Goal: Transaction & Acquisition: Purchase product/service

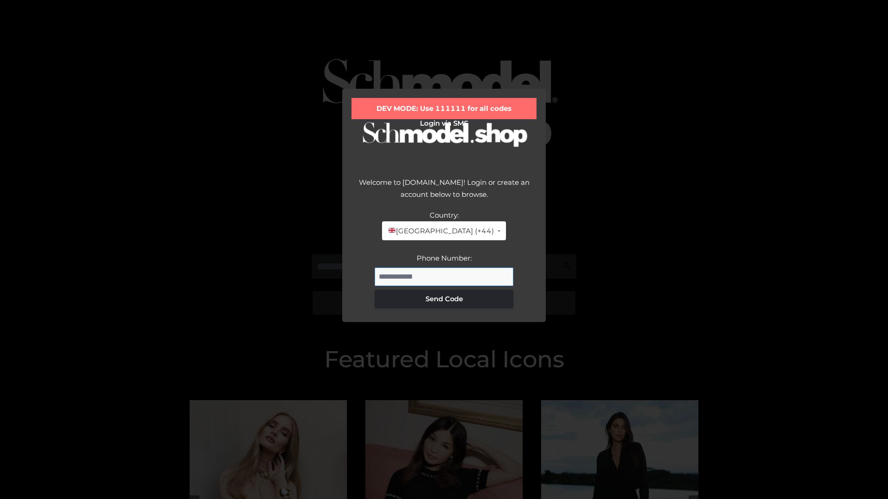
click at [444, 276] on input "Phone Number:" at bounding box center [443, 277] width 139 height 18
type input "**********"
click at [444, 299] on button "Send Code" at bounding box center [443, 299] width 139 height 18
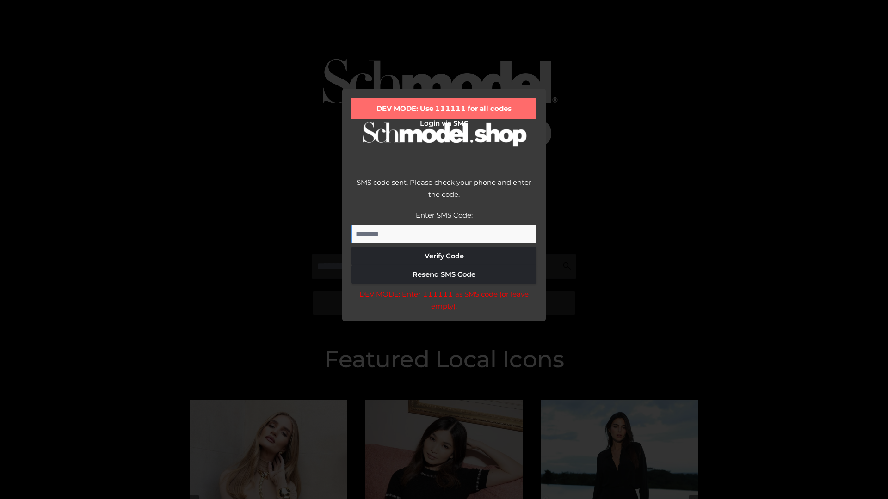
click at [444, 234] on input "Enter SMS Code:" at bounding box center [443, 234] width 185 height 18
type input "******"
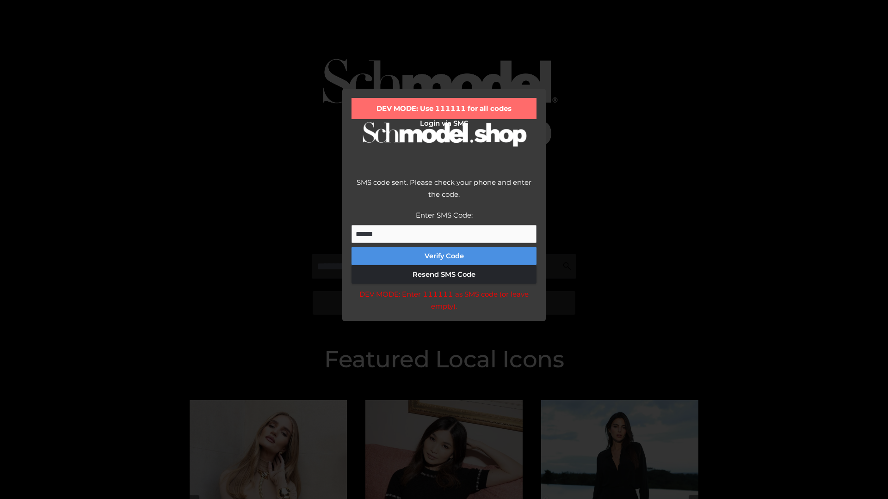
click at [444, 256] on button "Verify Code" at bounding box center [443, 256] width 185 height 18
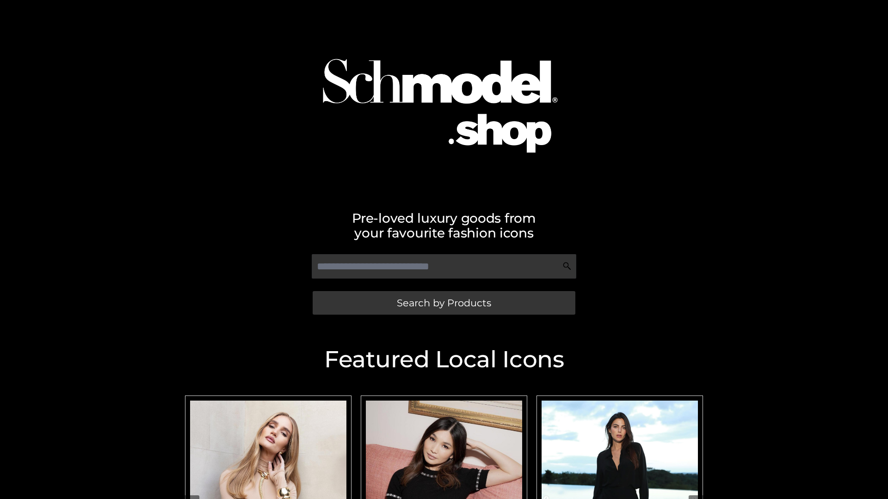
click at [443, 303] on span "Search by Products" at bounding box center [444, 303] width 94 height 10
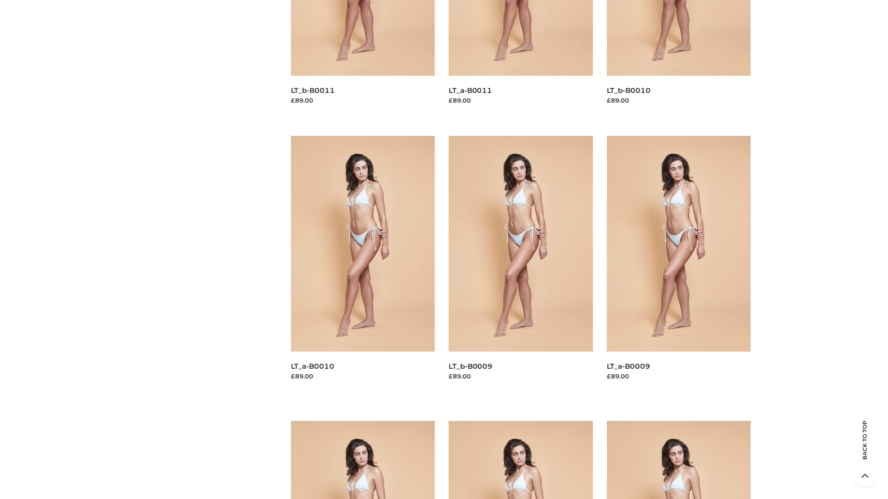
scroll to position [2437, 0]
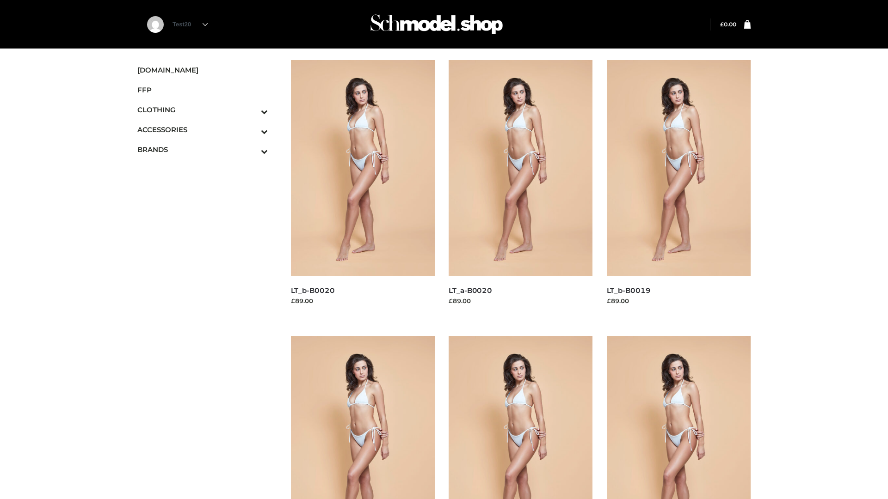
scroll to position [753, 0]
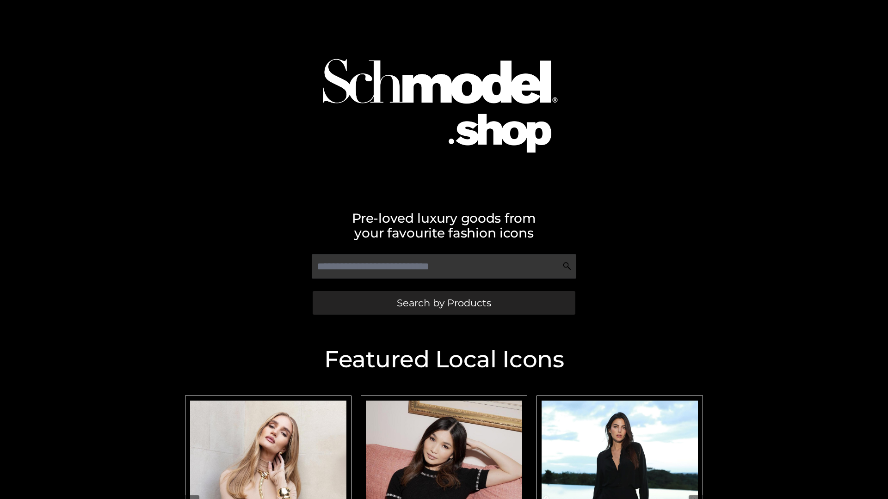
click at [443, 303] on span "Search by Products" at bounding box center [444, 303] width 94 height 10
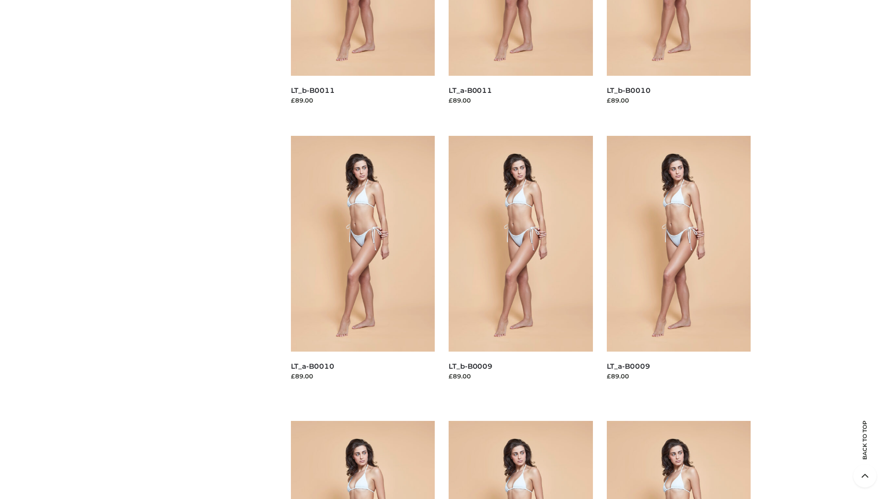
scroll to position [2437, 0]
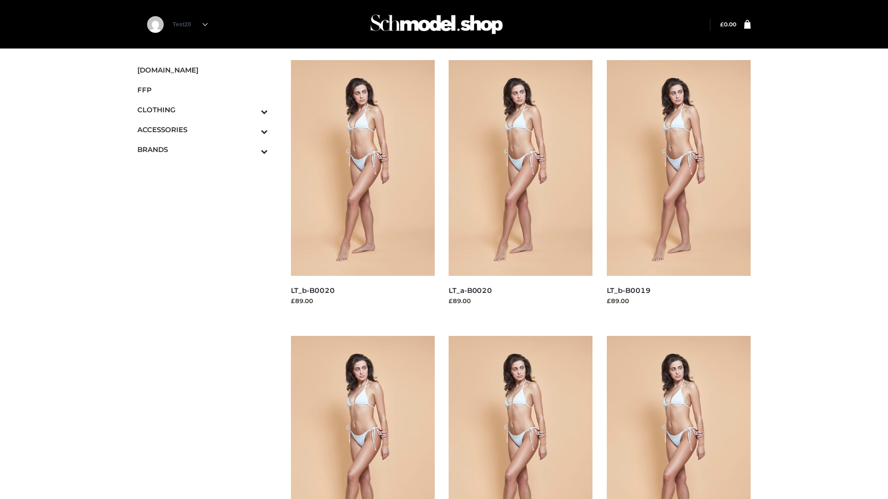
scroll to position [753, 0]
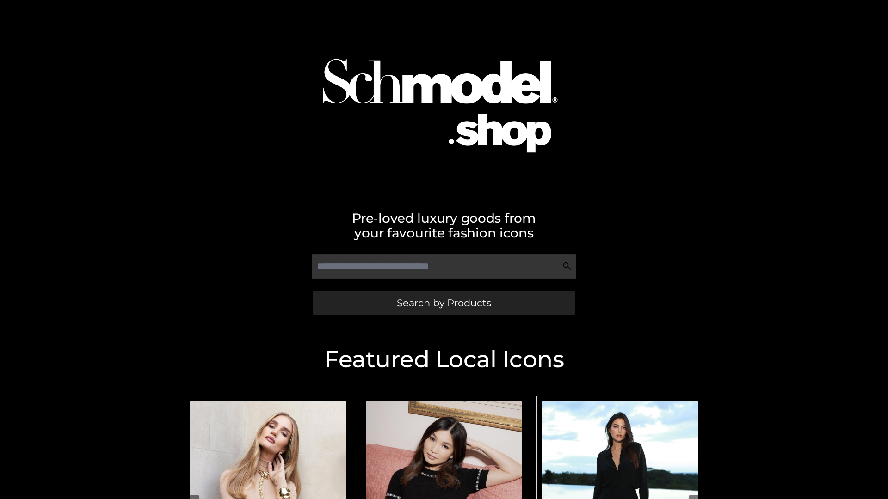
click at [443, 303] on span "Search by Products" at bounding box center [444, 303] width 94 height 10
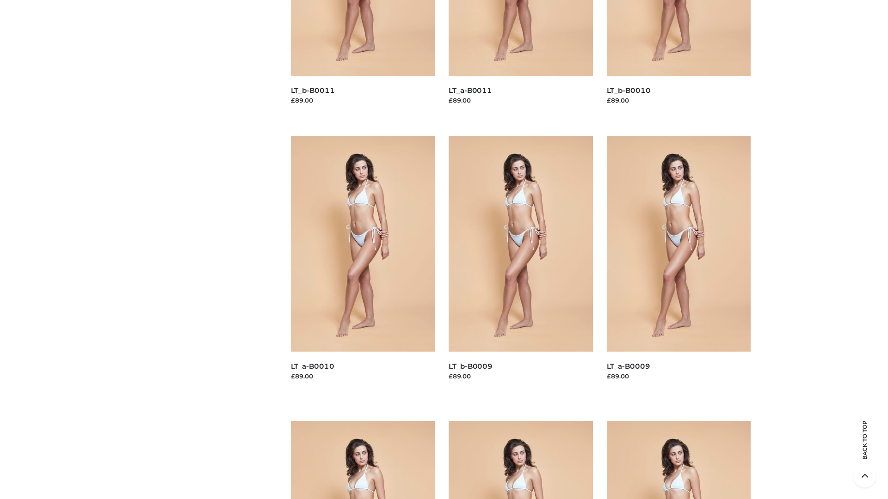
scroll to position [2437, 0]
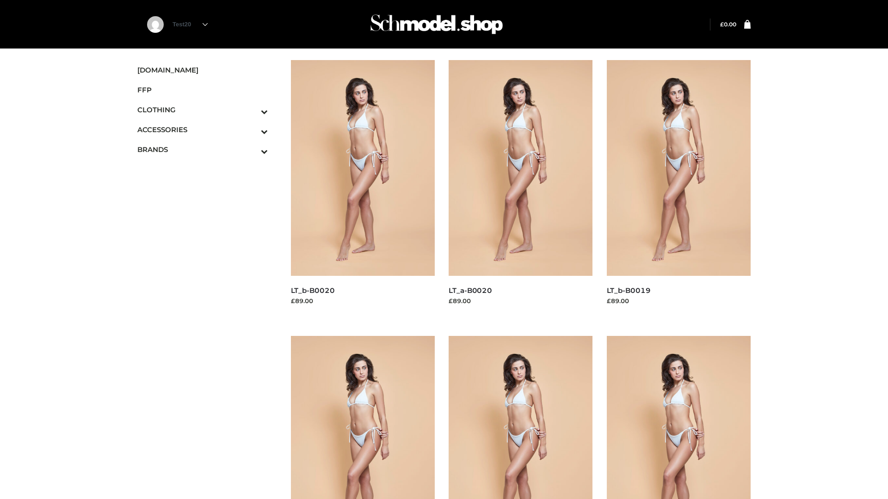
scroll to position [753, 0]
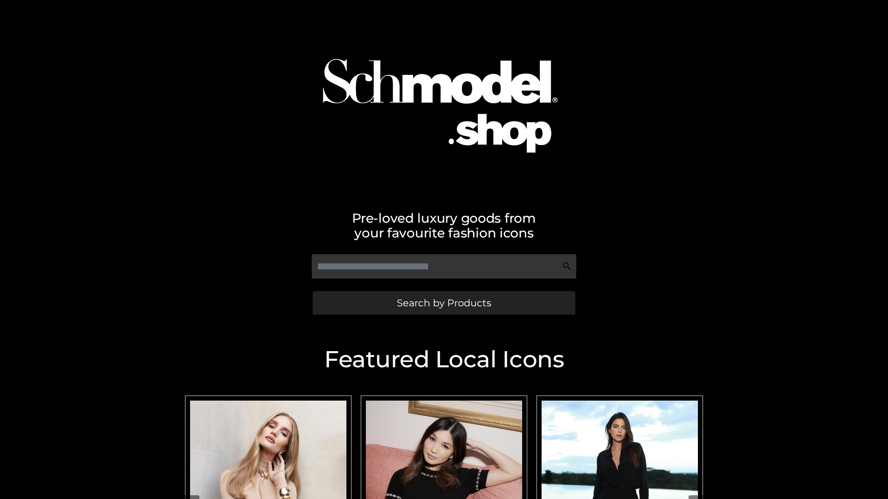
click at [443, 303] on span "Search by Products" at bounding box center [444, 303] width 94 height 10
